Goal: Check status: Check status

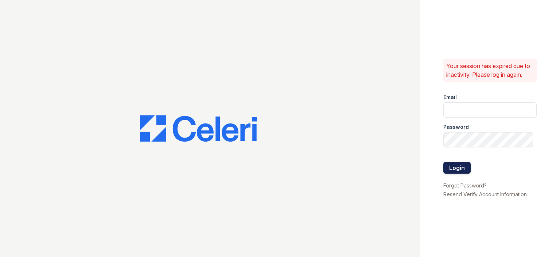
type input "joshua.patterson@greystar.com"
click at [460, 167] on button "Login" at bounding box center [456, 168] width 27 height 12
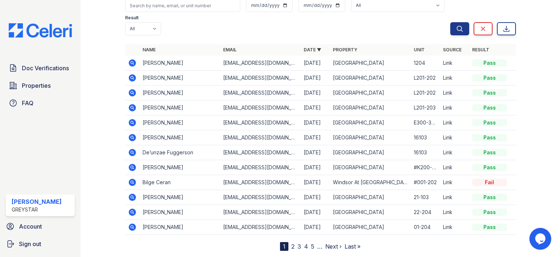
scroll to position [73, 0]
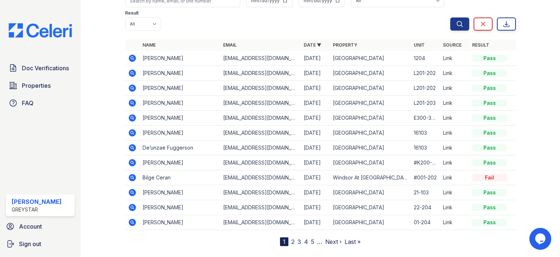
click at [132, 58] on icon at bounding box center [132, 58] width 2 height 2
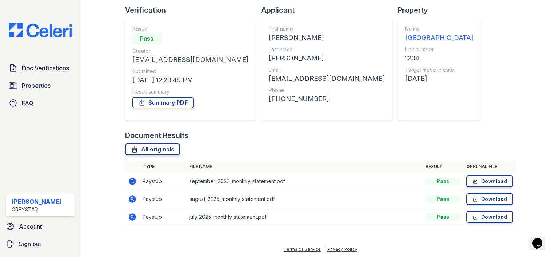
scroll to position [50, 0]
click at [131, 179] on icon at bounding box center [132, 180] width 2 height 2
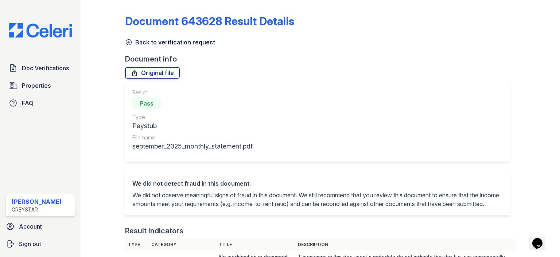
click at [132, 43] on icon at bounding box center [128, 42] width 7 height 7
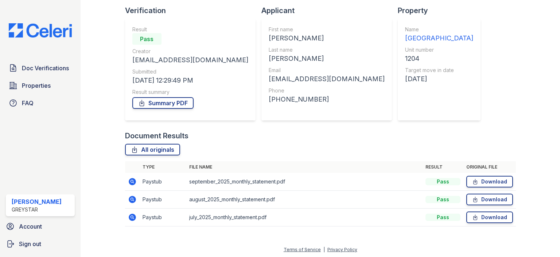
scroll to position [50, 0]
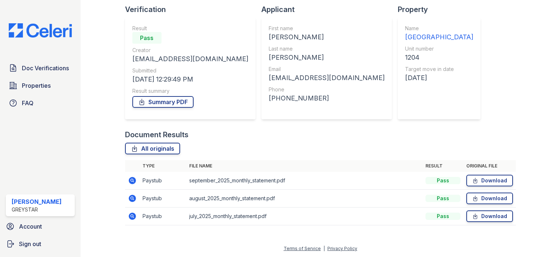
click at [131, 216] on icon at bounding box center [132, 216] width 9 height 9
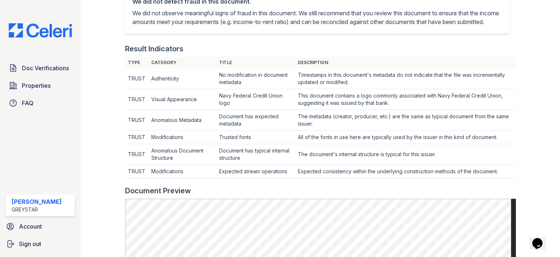
scroll to position [328, 0]
